Goal: Information Seeking & Learning: Learn about a topic

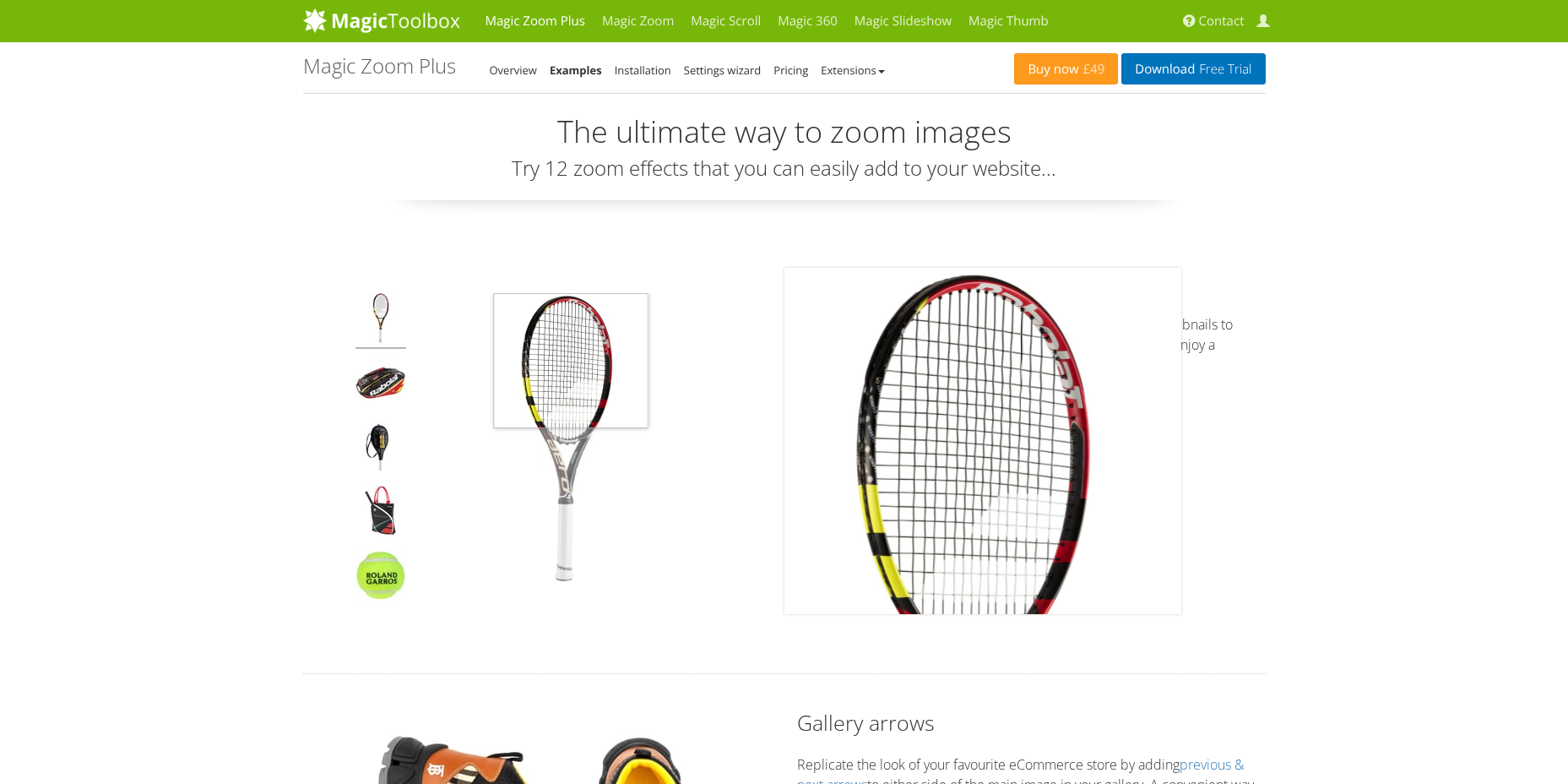
click at [571, 345] on img at bounding box center [567, 441] width 296 height 296
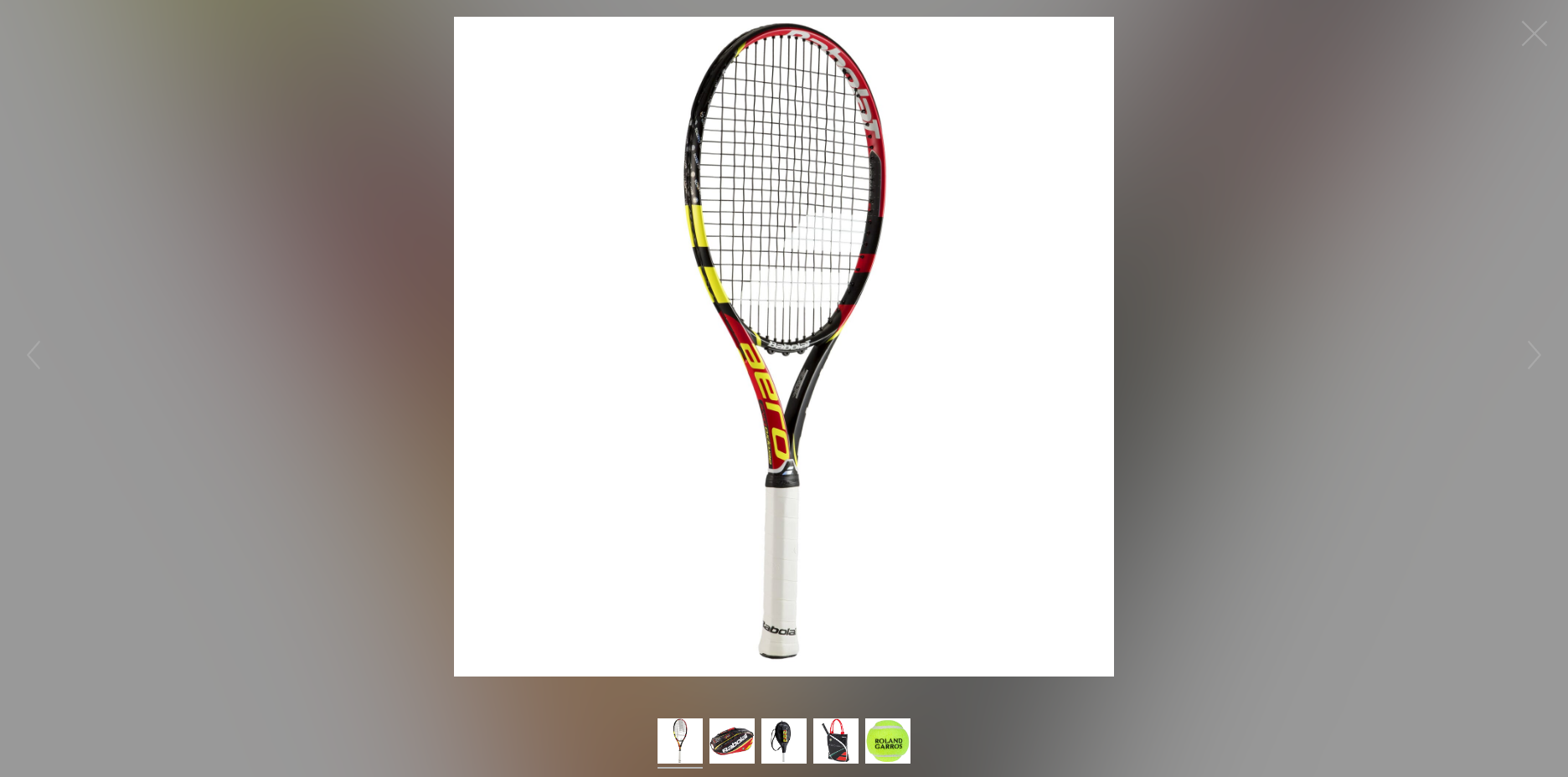
click at [1273, 290] on figure "Click to expand" at bounding box center [784, 346] width 1568 height 660
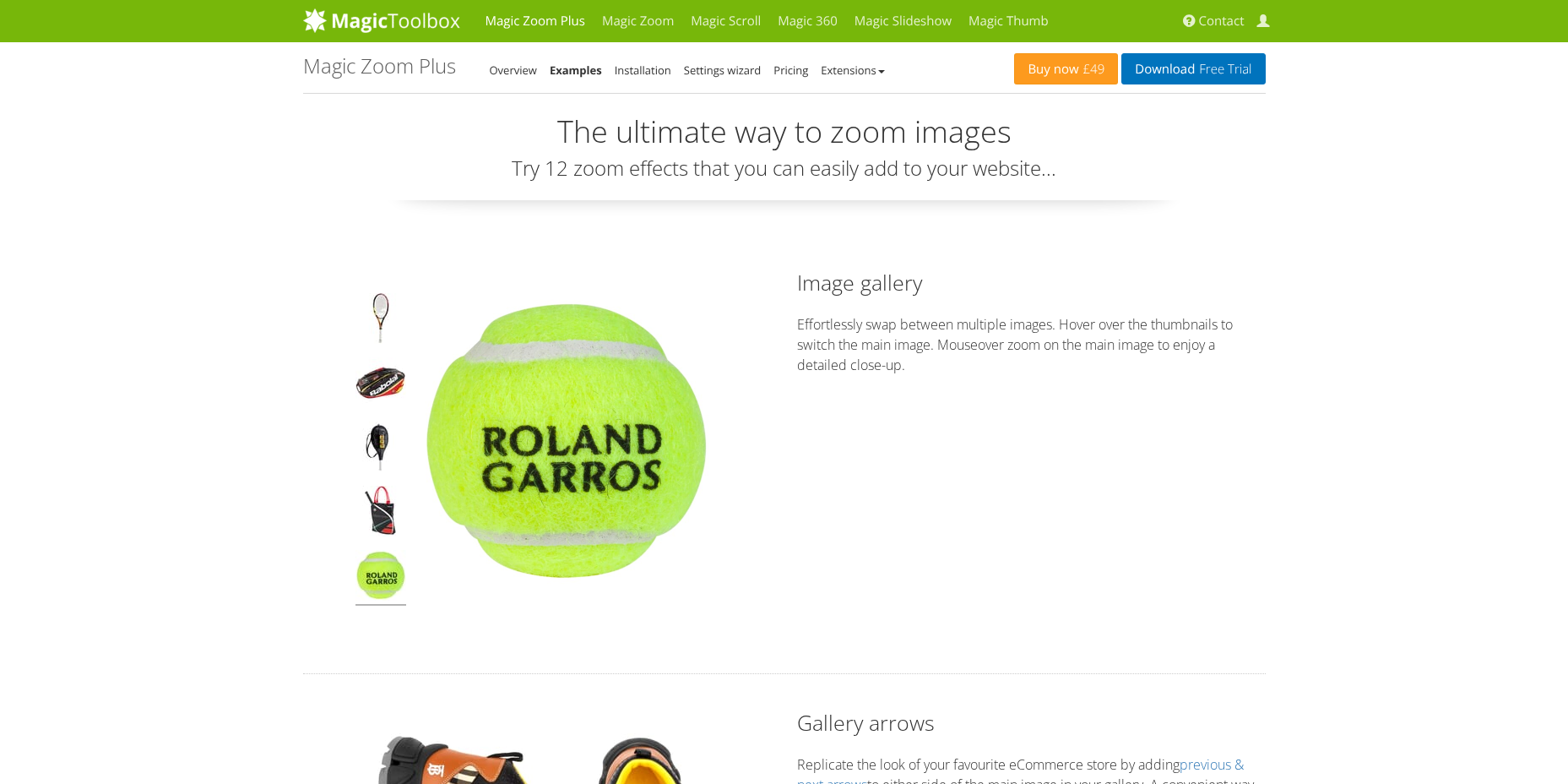
click at [376, 564] on img at bounding box center [381, 578] width 51 height 55
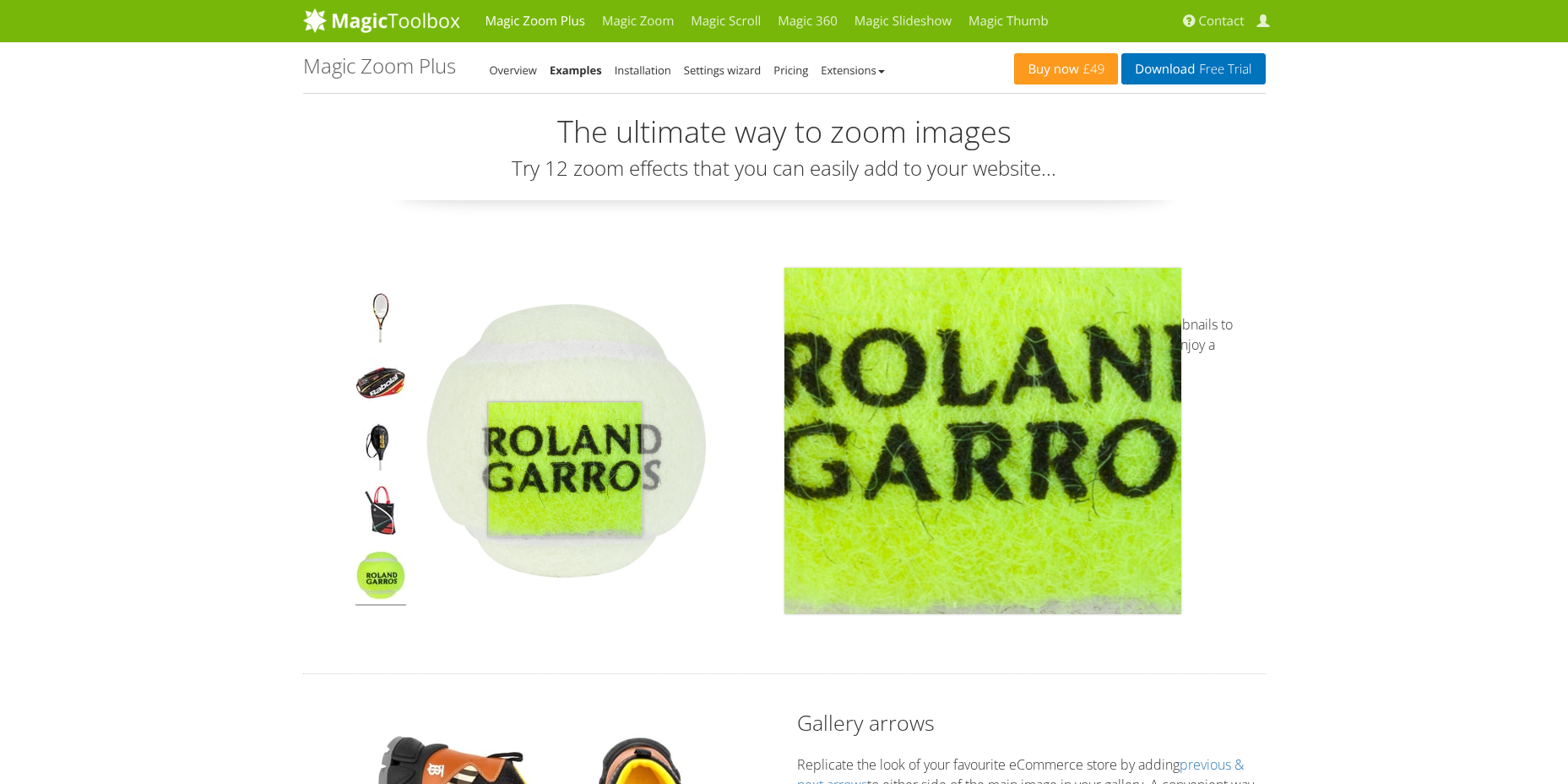
click at [565, 469] on img at bounding box center [567, 441] width 296 height 296
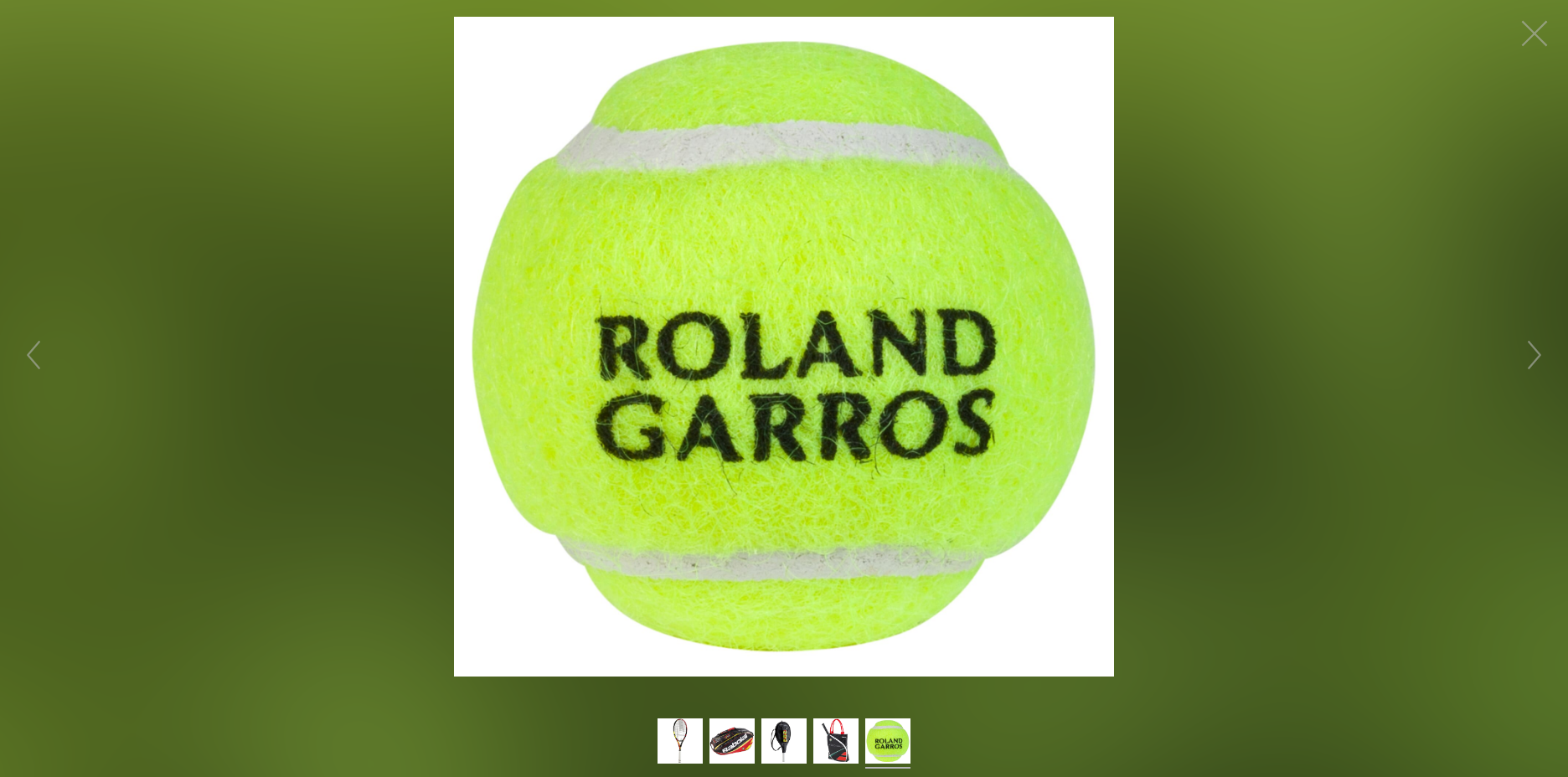
click at [560, 465] on img at bounding box center [784, 346] width 661 height 660
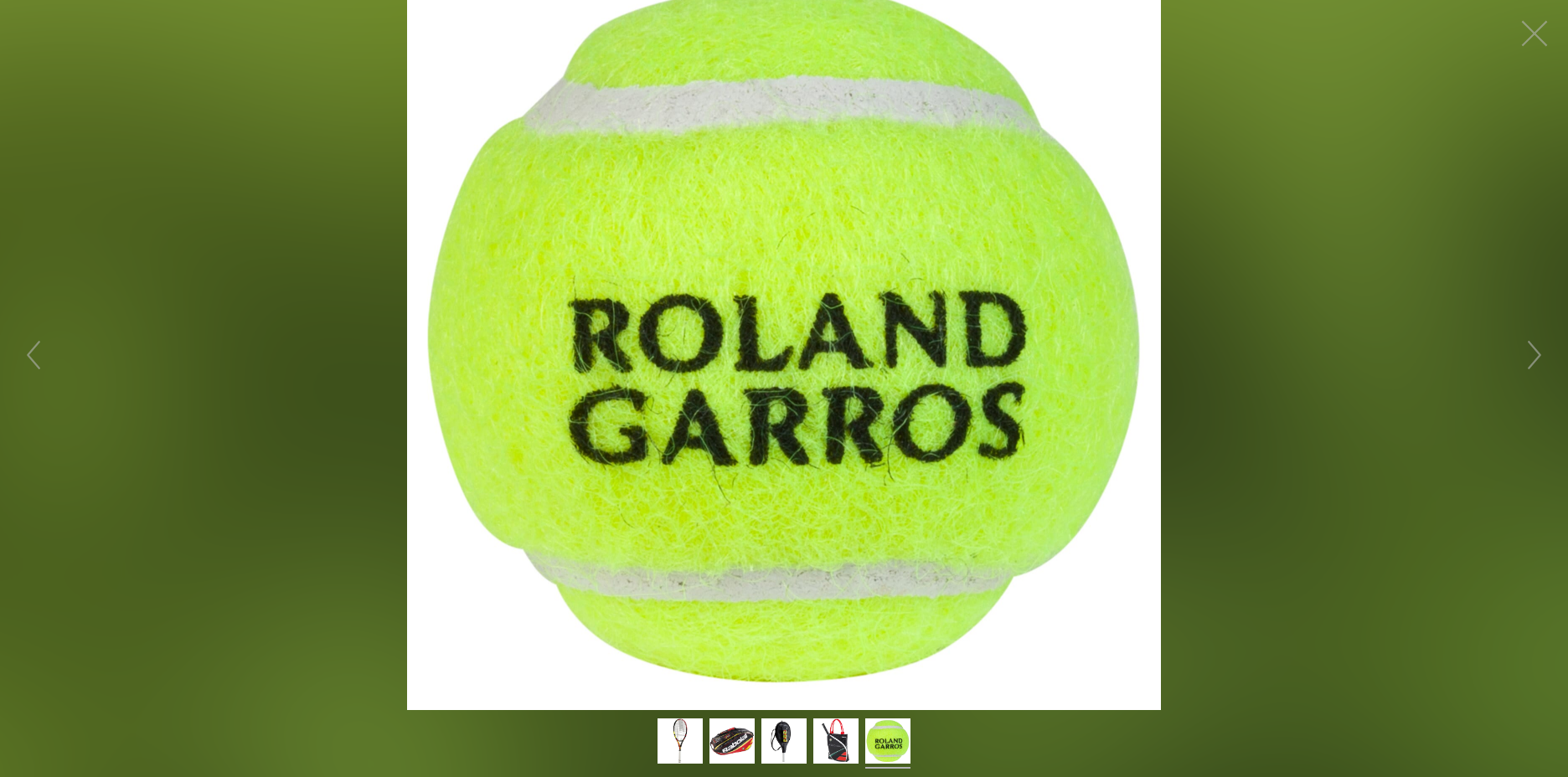
click at [560, 465] on figure "Click to expand" at bounding box center [784, 355] width 1568 height 710
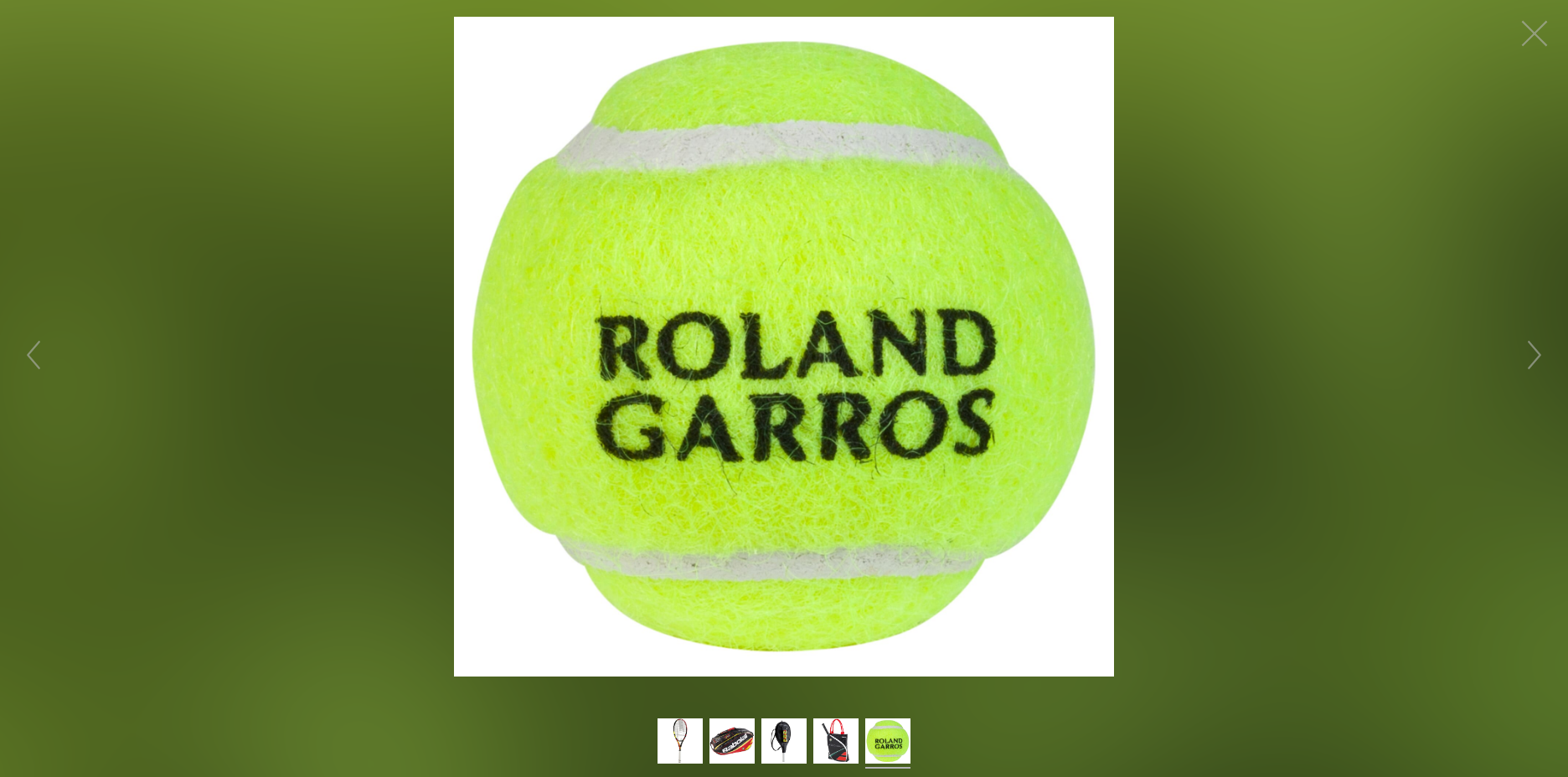
click at [1192, 423] on figure "Click to expand" at bounding box center [784, 346] width 1568 height 660
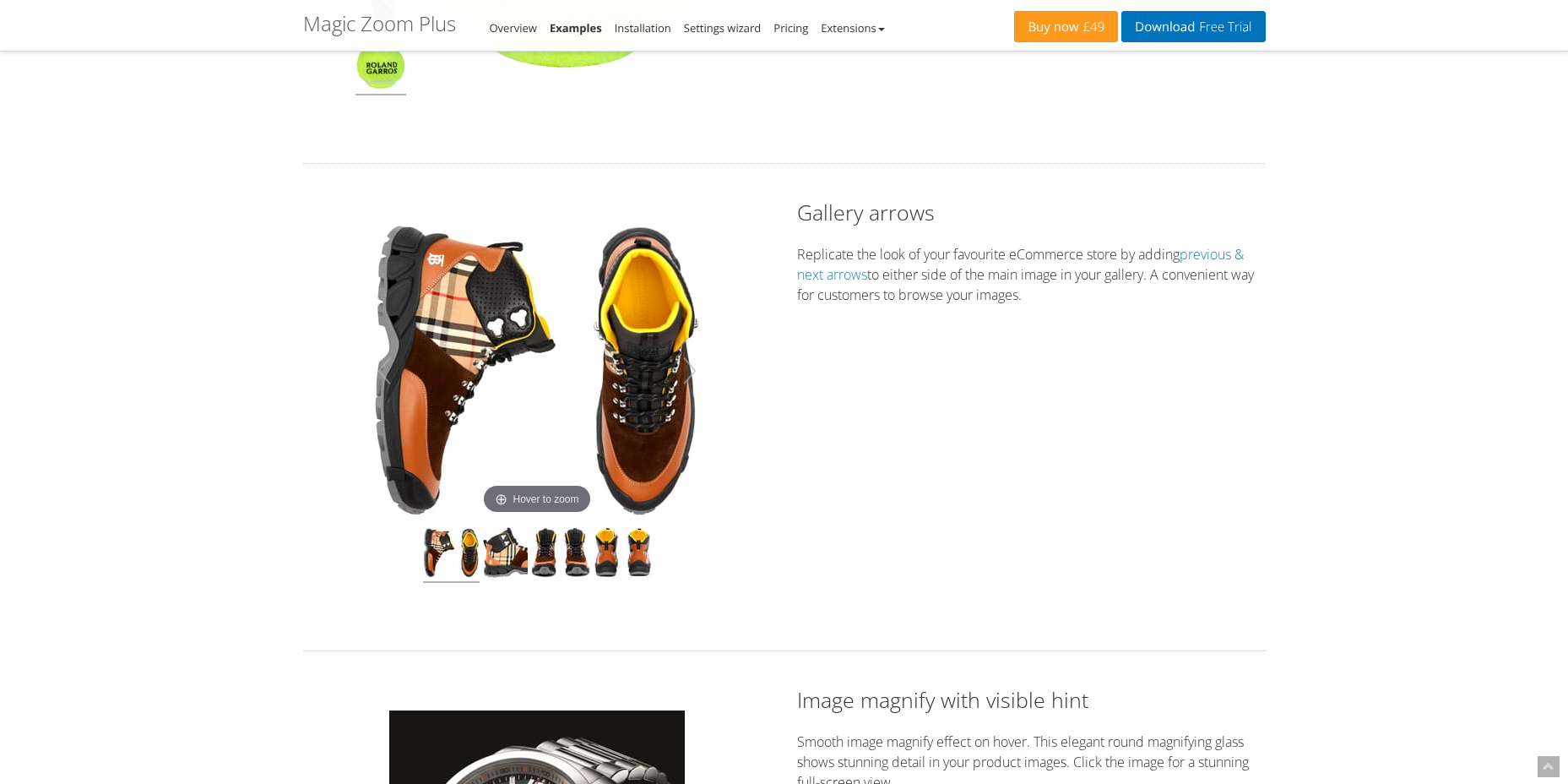
scroll to position [608, 0]
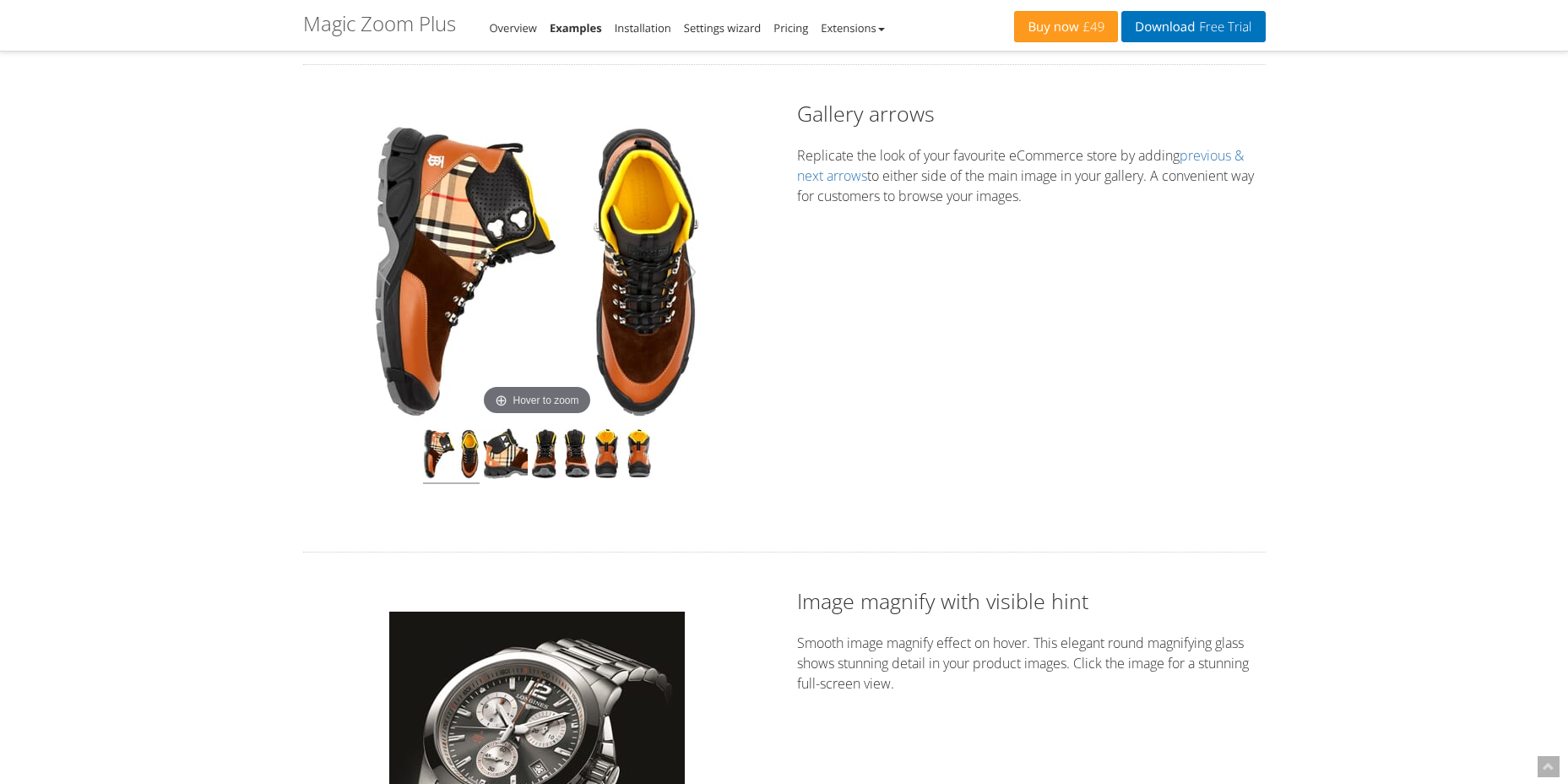
click at [476, 465] on img at bounding box center [451, 456] width 56 height 54
click at [496, 464] on img at bounding box center [505, 455] width 45 height 55
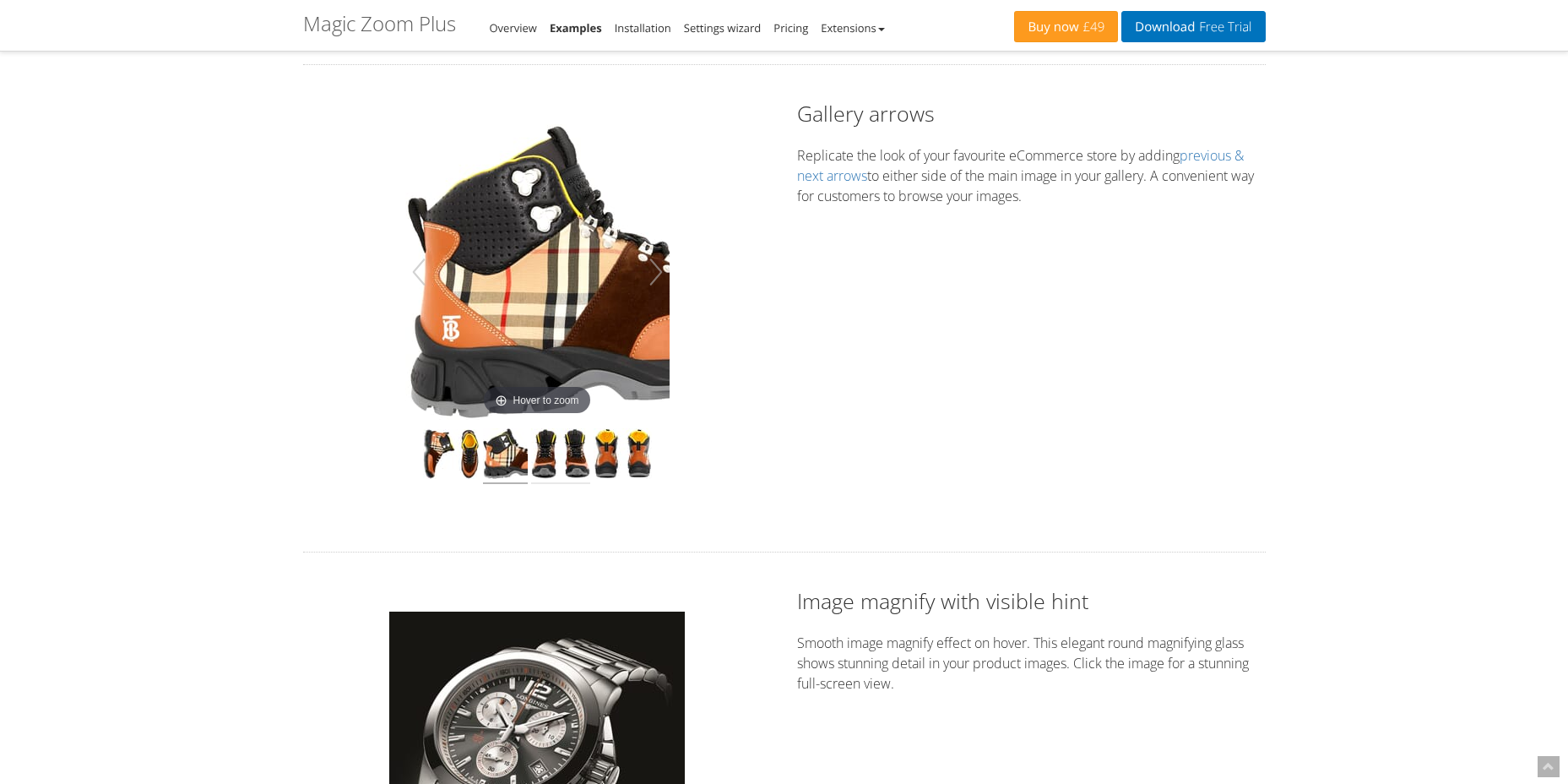
click at [556, 458] on img at bounding box center [560, 455] width 59 height 55
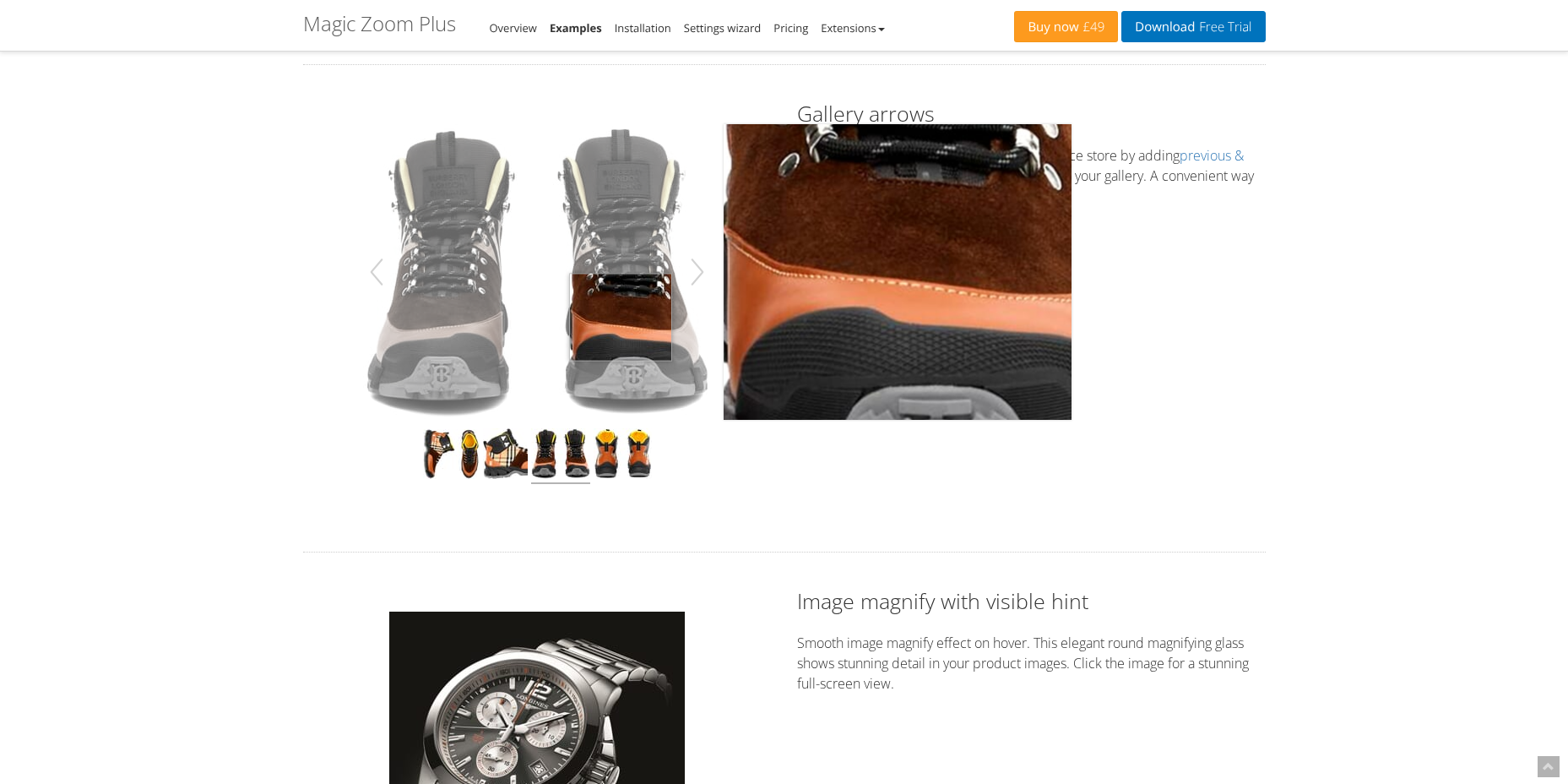
click at [621, 316] on img at bounding box center [538, 272] width 348 height 296
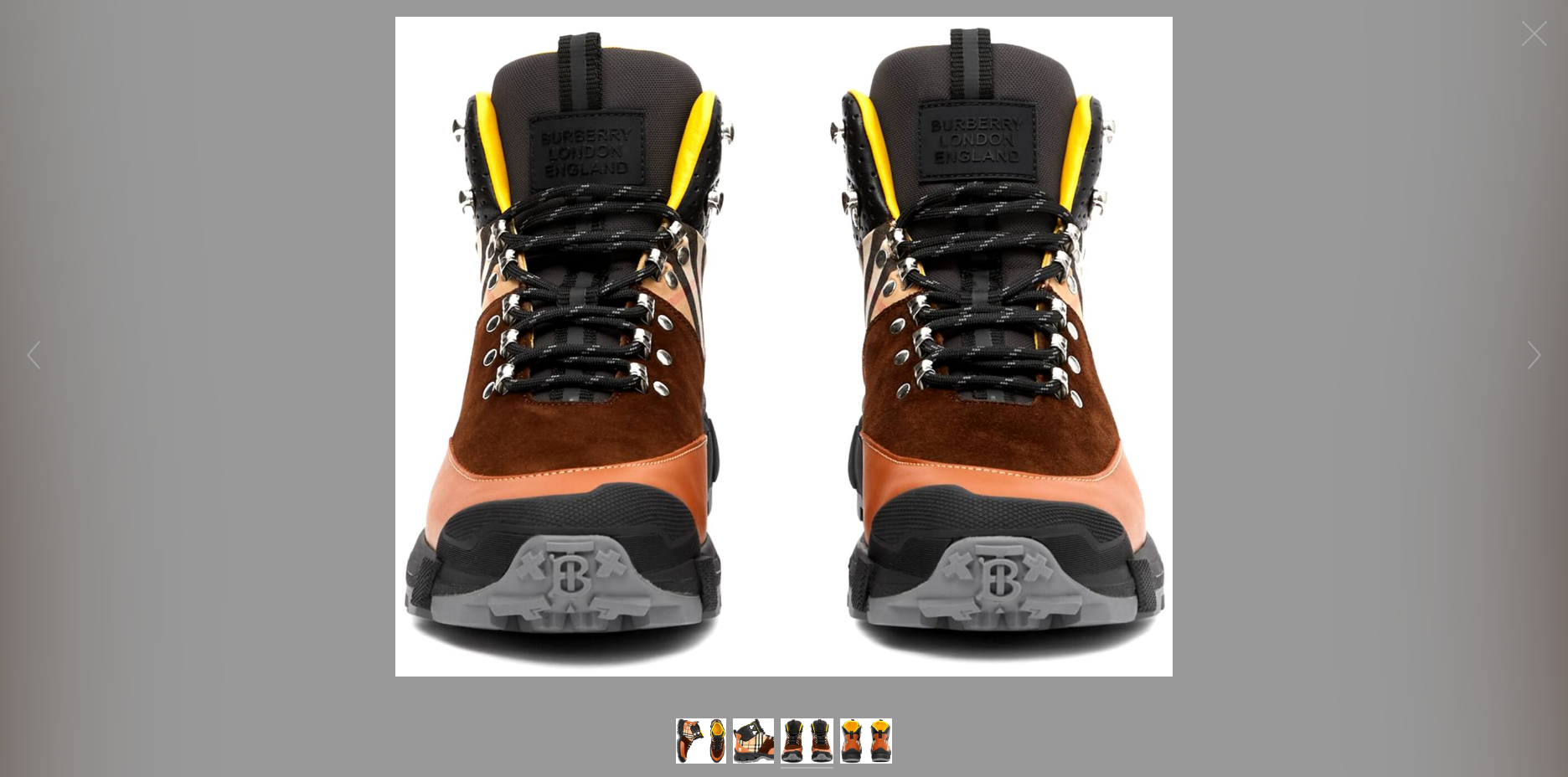
click at [1439, 227] on figure "Click to expand" at bounding box center [784, 346] width 1568 height 660
